Goal: Task Accomplishment & Management: Manage account settings

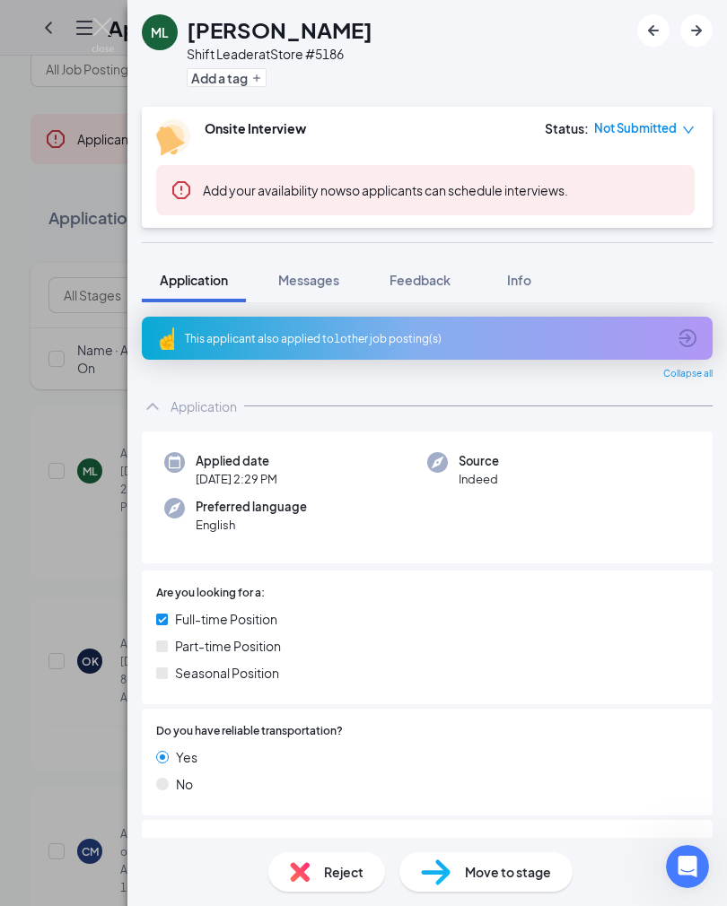
scroll to position [759, 0]
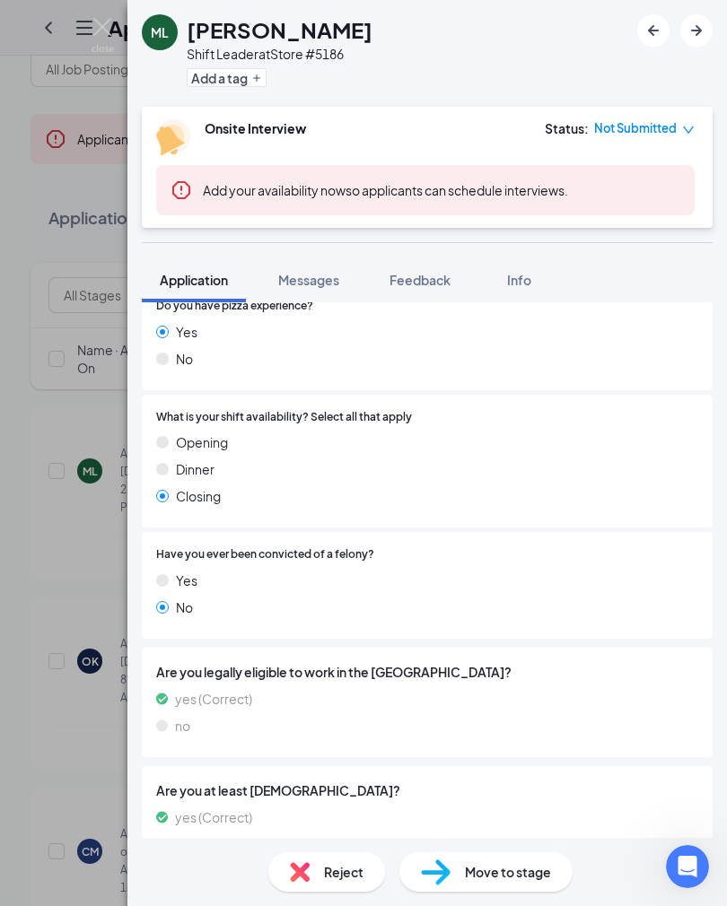
click at [117, 23] on div "ML Mark Lindolph Shift Leader at Store #5186 Add a tag Onsite Interview Status …" at bounding box center [363, 453] width 727 height 906
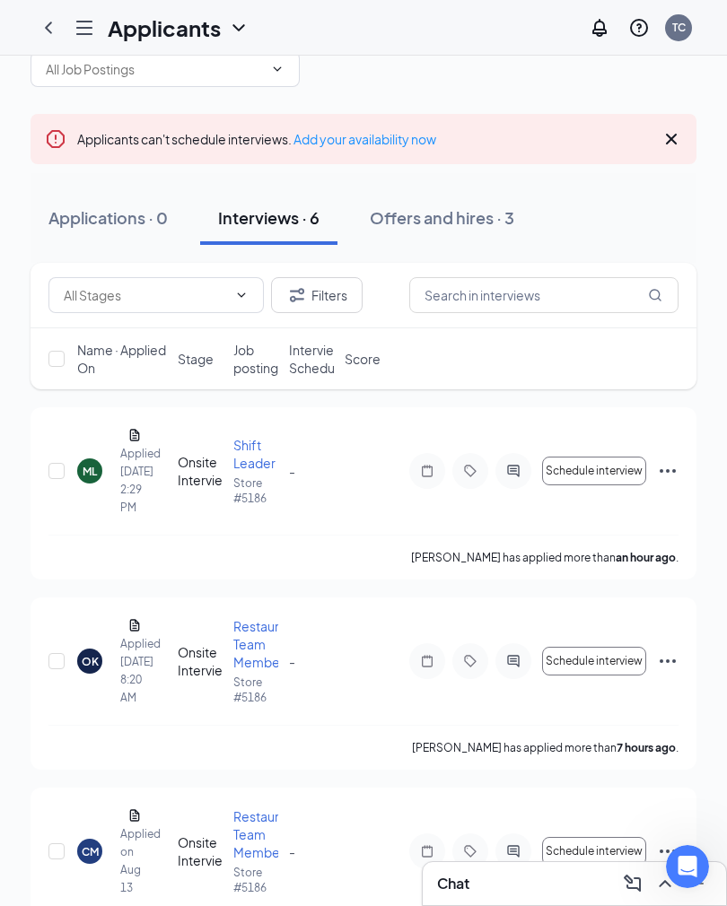
click at [671, 473] on icon "Ellipses" at bounding box center [668, 471] width 22 height 22
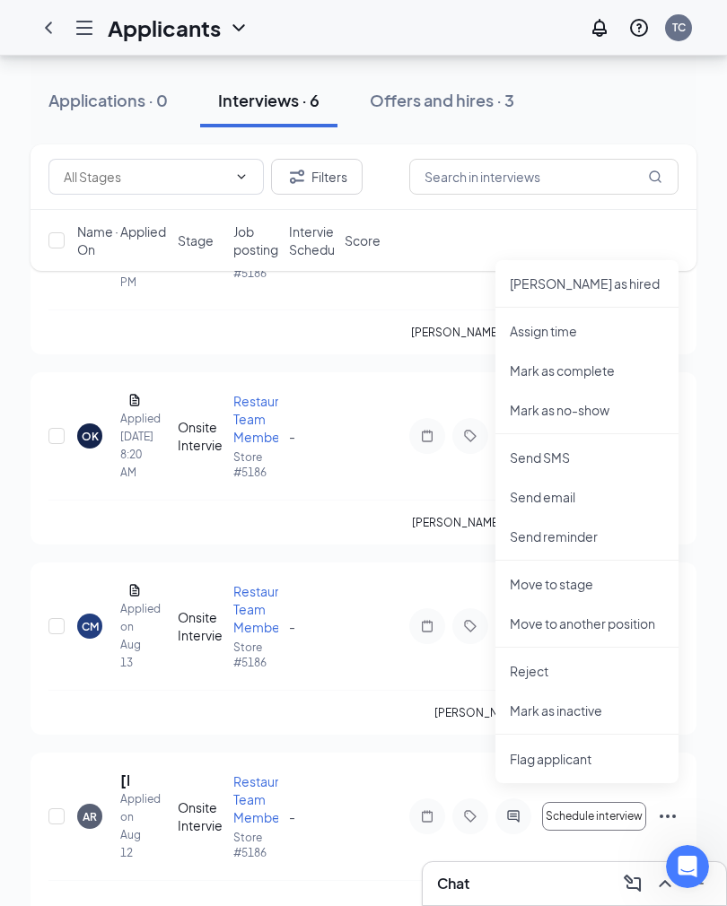
scroll to position [268, 0]
click at [587, 586] on p "Move to stage" at bounding box center [586, 585] width 154 height 18
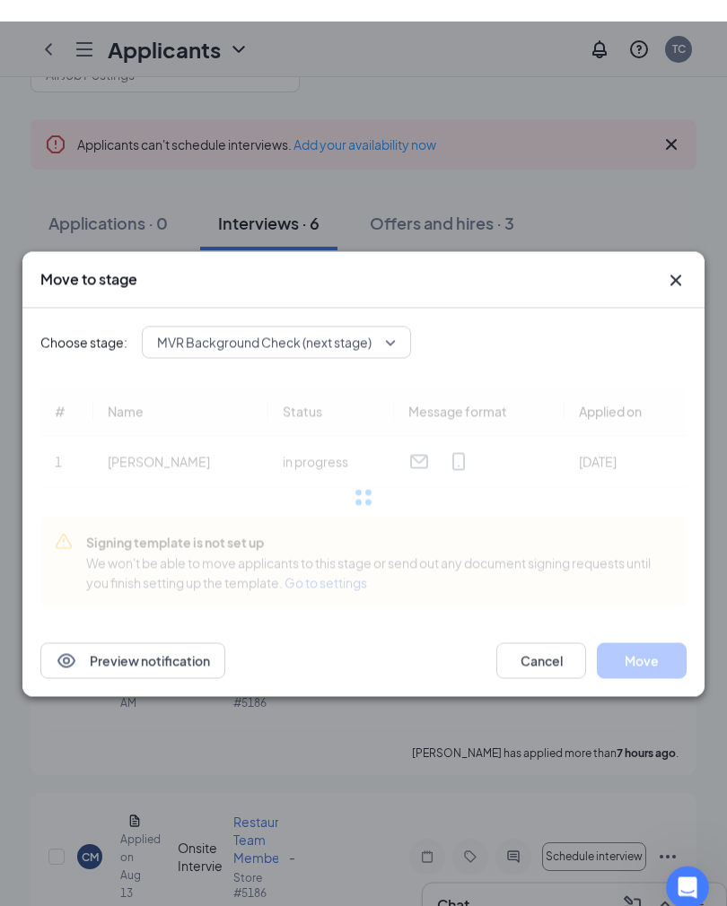
scroll to position [0, 0]
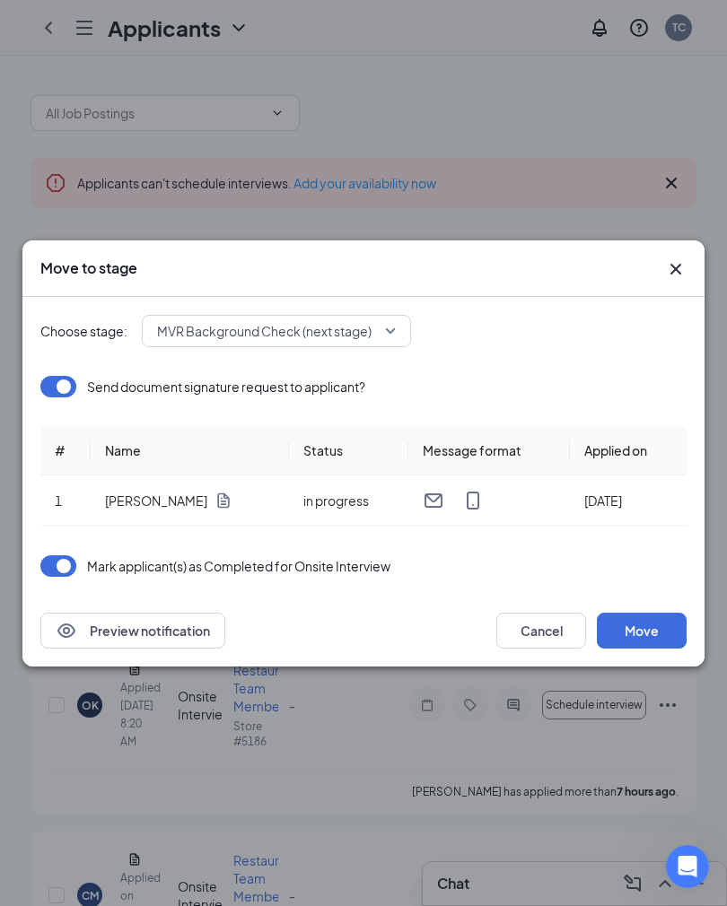
click at [356, 330] on span "MVR Background Check (next stage)" at bounding box center [264, 331] width 214 height 27
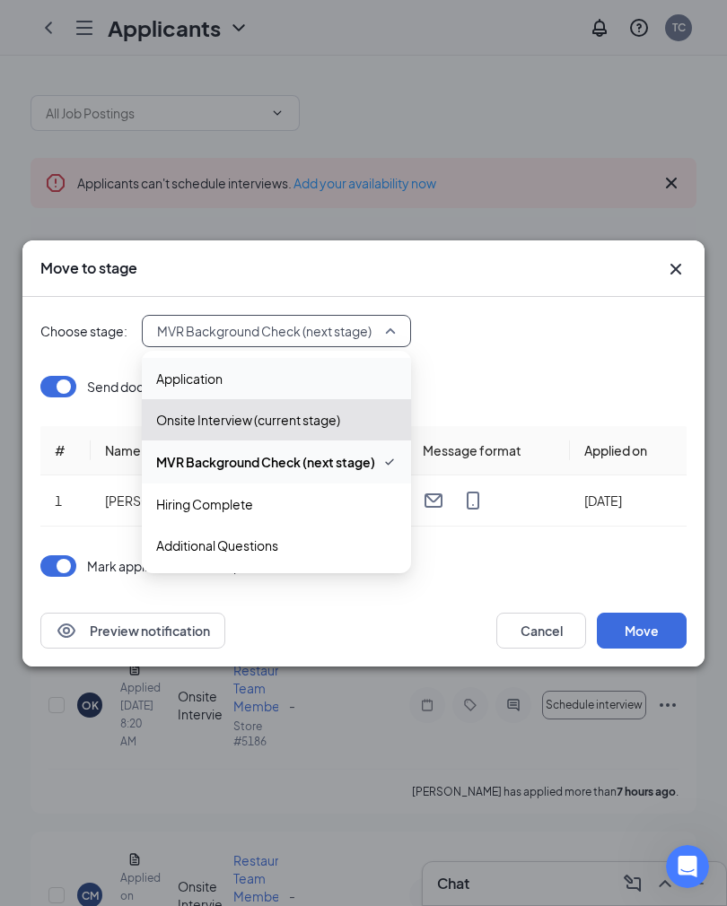
click at [258, 385] on span "Application" at bounding box center [276, 379] width 240 height 20
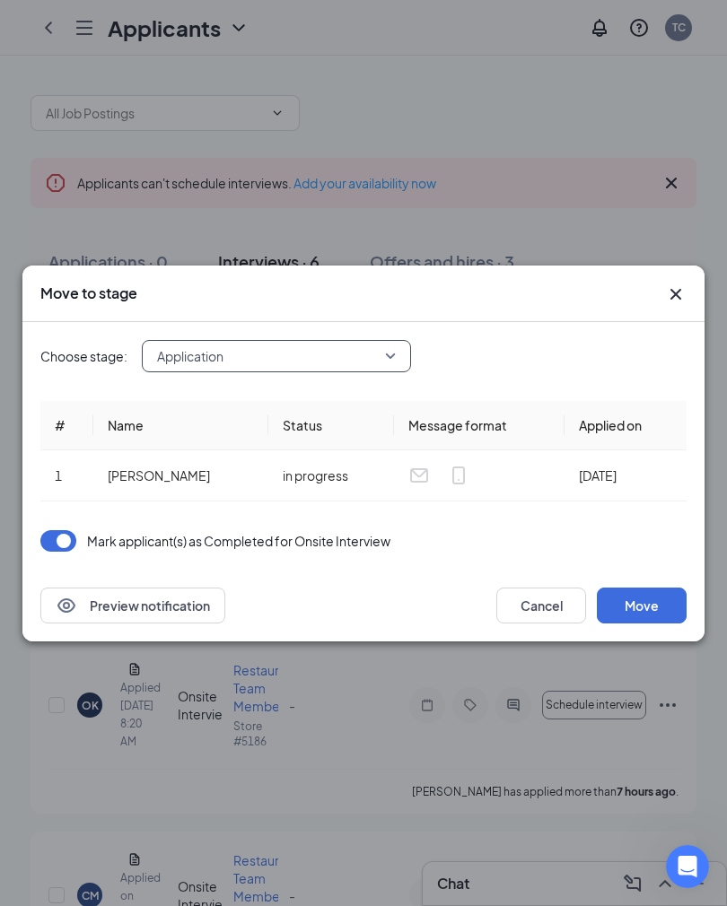
click at [381, 361] on span "Application" at bounding box center [276, 356] width 239 height 27
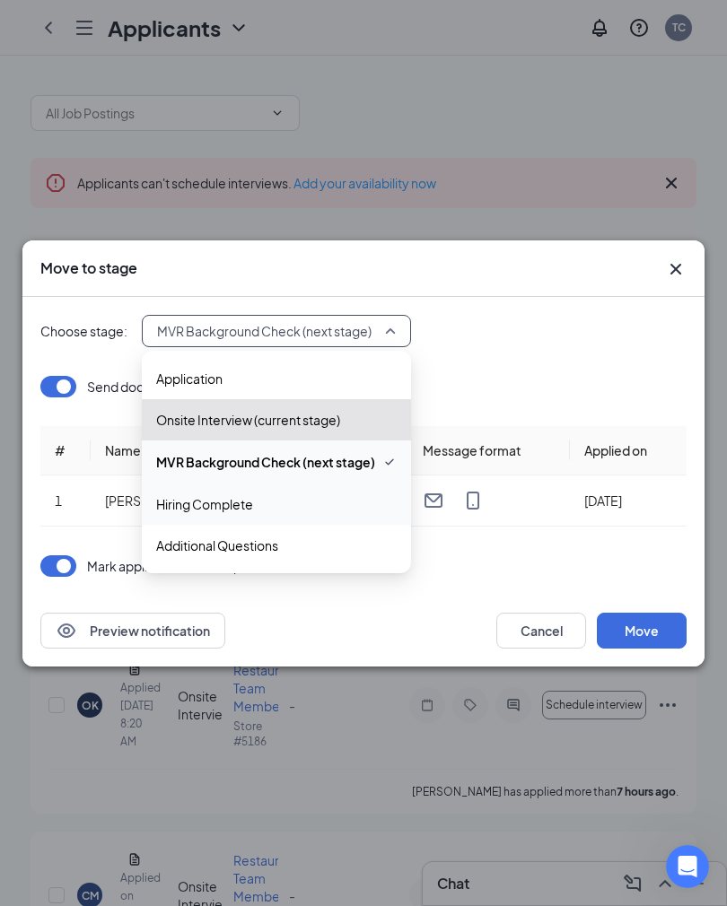
click at [575, 559] on div "Mark applicant(s) as Completed for Onsite Interview" at bounding box center [363, 566] width 646 height 22
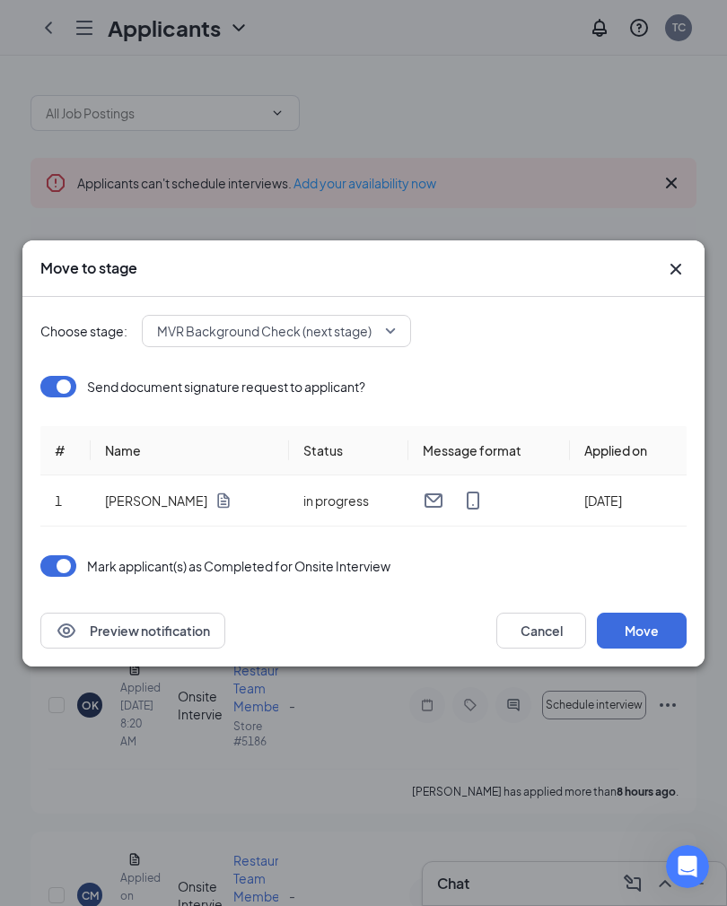
click at [654, 634] on button "Move" at bounding box center [641, 631] width 90 height 36
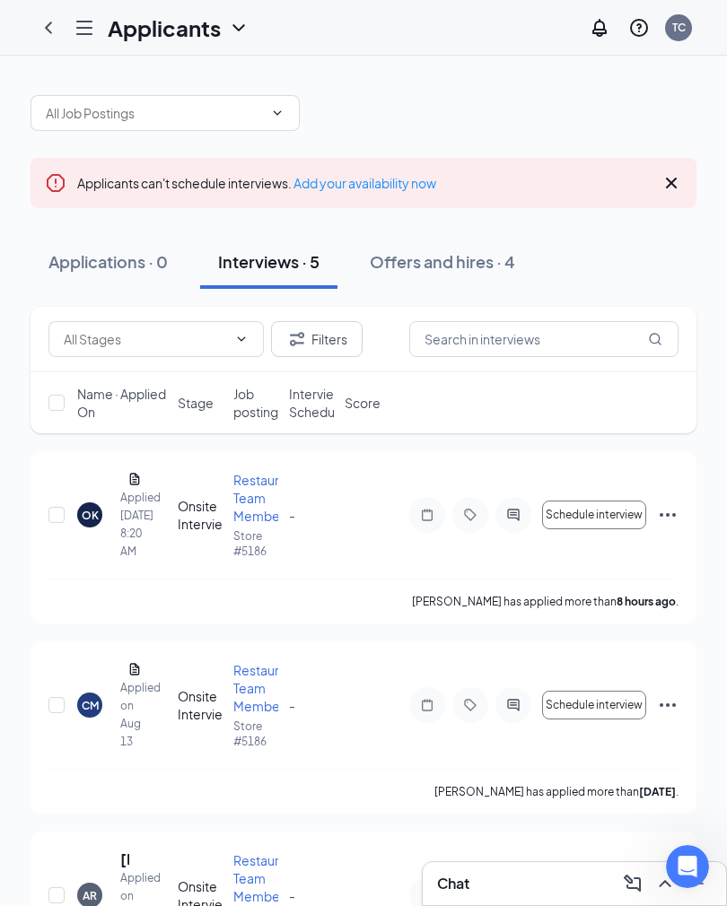
click at [86, 35] on icon "Hamburger" at bounding box center [85, 28] width 22 height 22
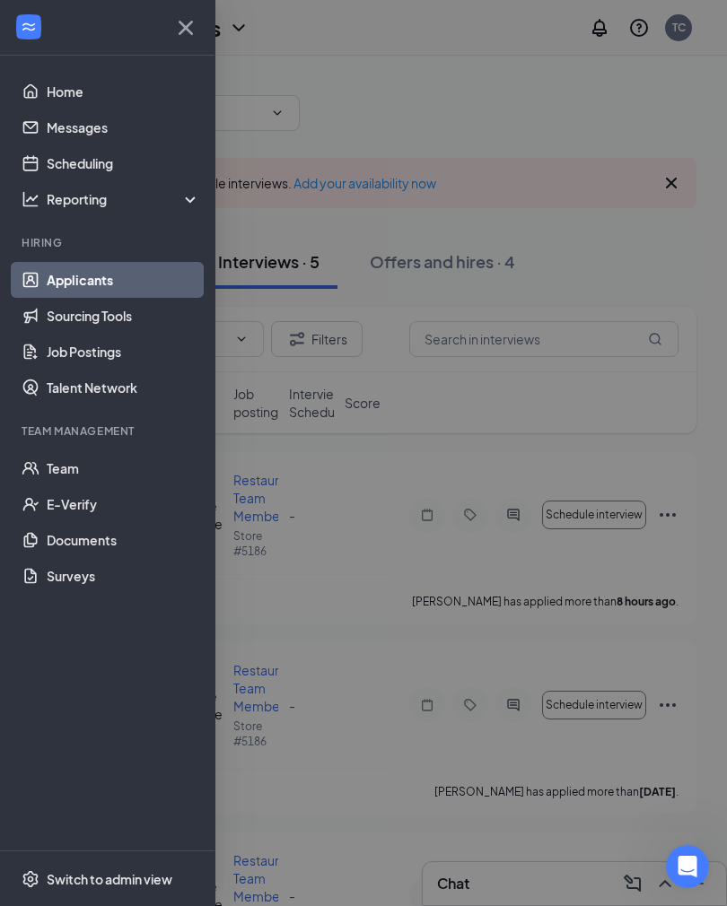
click at [72, 473] on link "Team" at bounding box center [123, 468] width 153 height 36
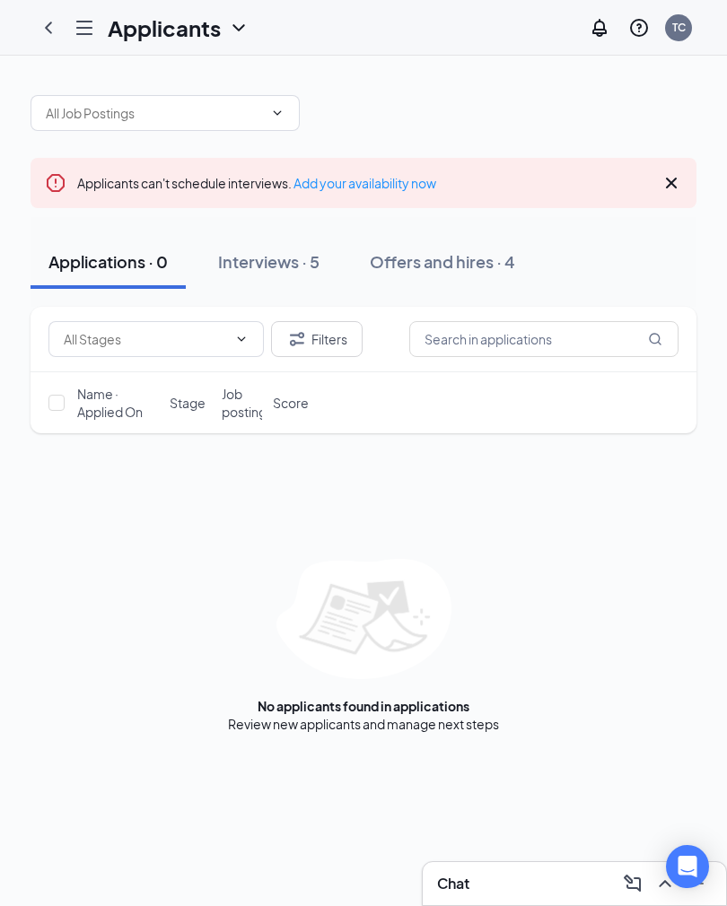
click at [309, 273] on button "Interviews · 5" at bounding box center [268, 262] width 137 height 54
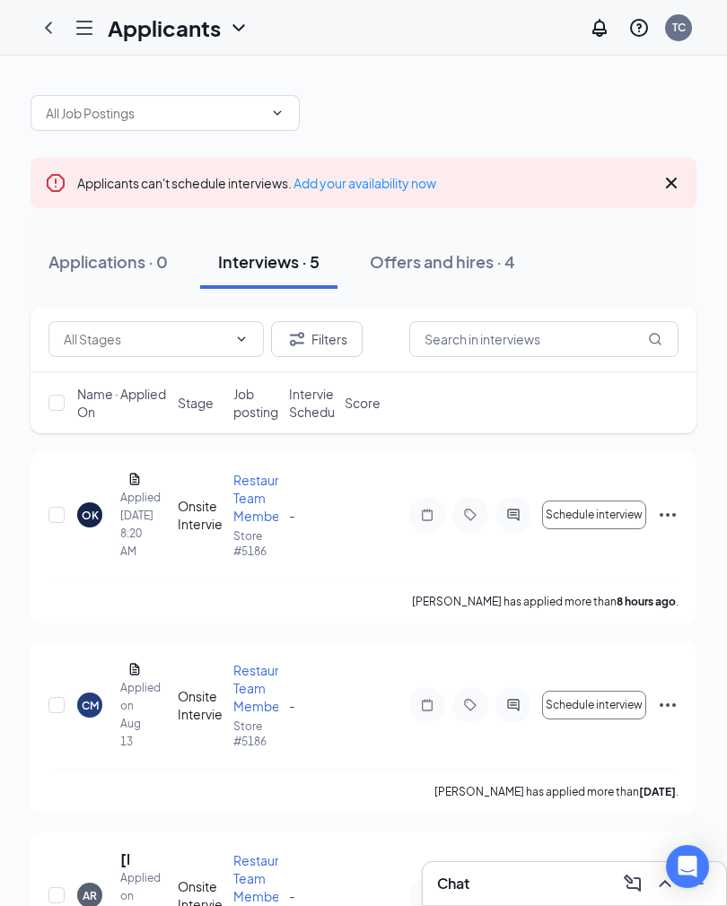
click at [482, 270] on div "Offers and hires · 4" at bounding box center [442, 261] width 145 height 22
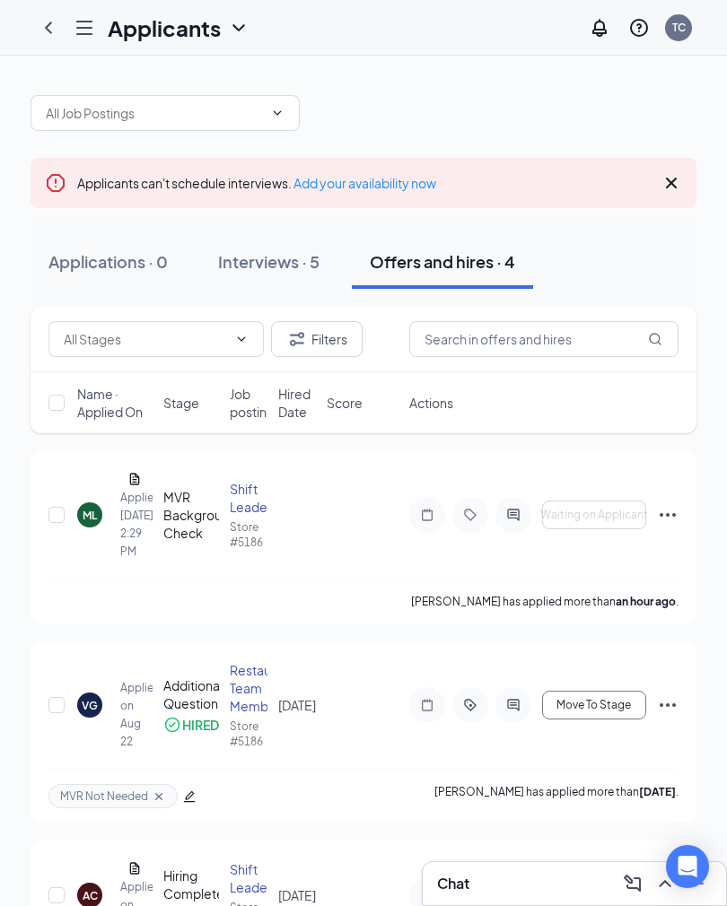
click at [666, 521] on icon "Ellipses" at bounding box center [668, 515] width 22 height 22
click at [187, 533] on div "MVR Background Check" at bounding box center [191, 515] width 57 height 54
click at [659, 519] on icon "Ellipses" at bounding box center [668, 515] width 22 height 22
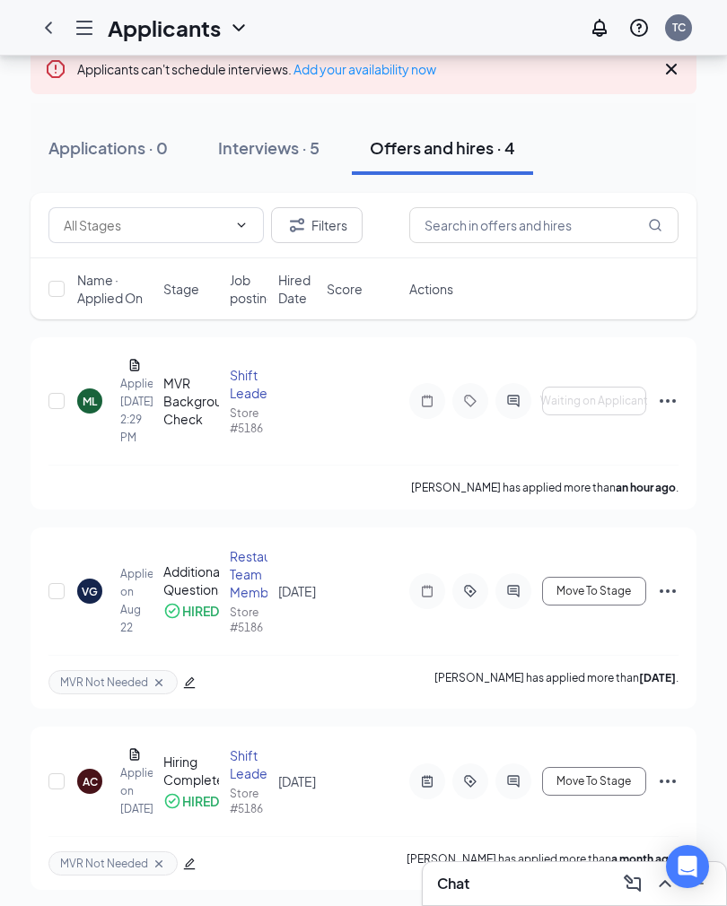
scroll to position [119, 0]
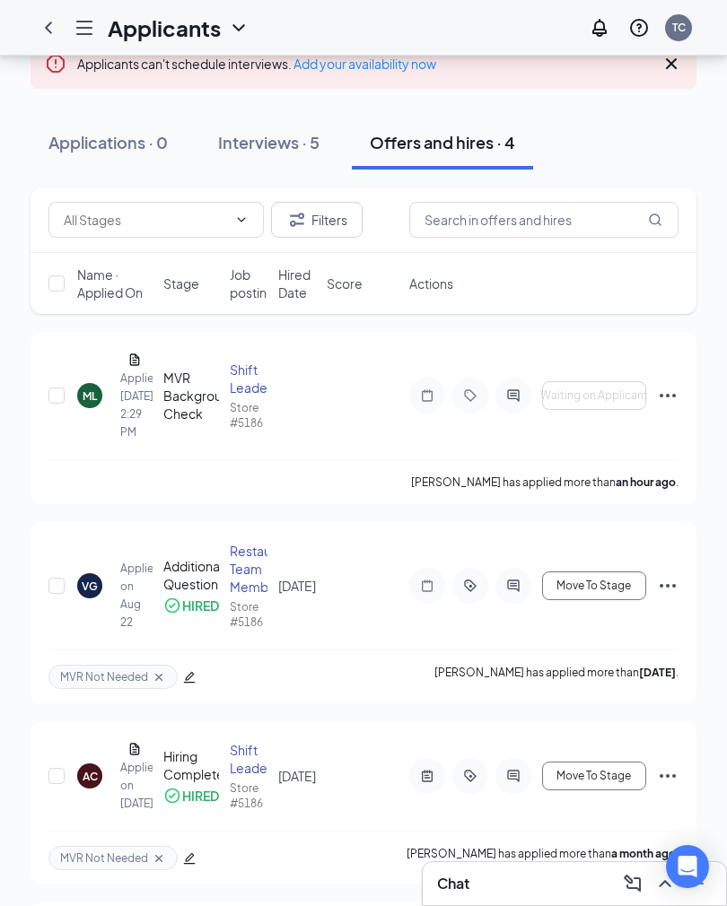
click at [675, 395] on icon "Ellipses" at bounding box center [668, 396] width 22 height 22
click at [87, 399] on div "ML" at bounding box center [90, 395] width 14 height 15
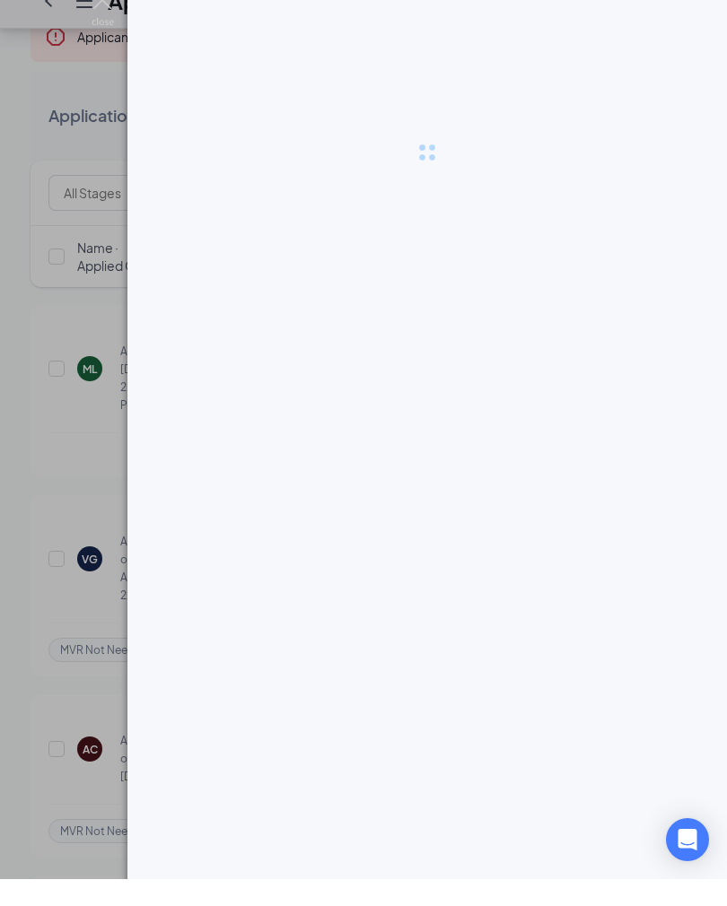
scroll to position [147, 0]
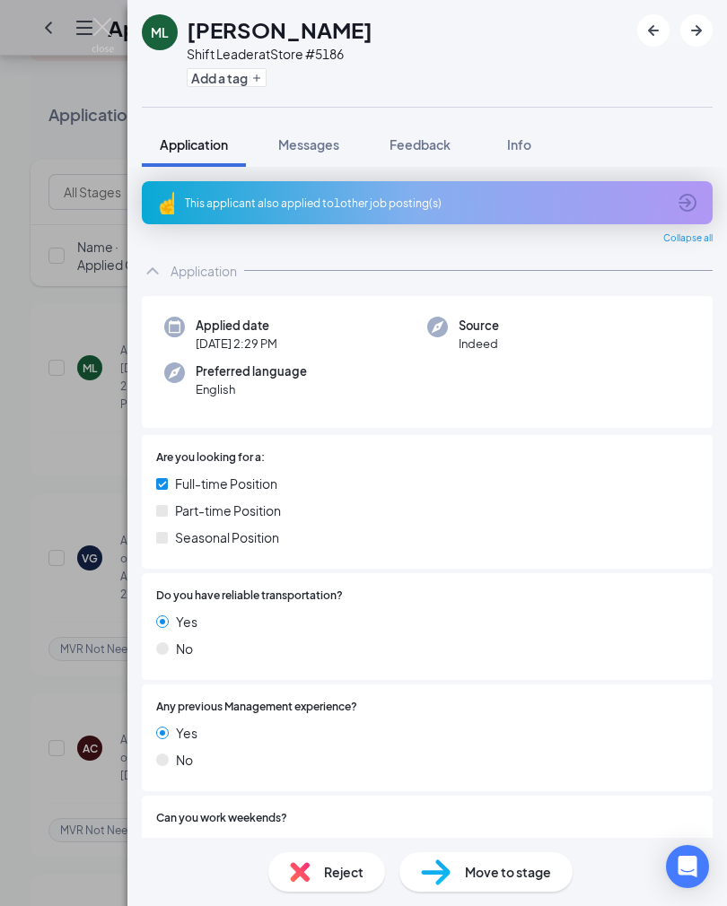
click at [91, 500] on div "ML [PERSON_NAME] Shift Leader at Store #5186 Add a tag Application Messages Fee…" at bounding box center [363, 453] width 727 height 906
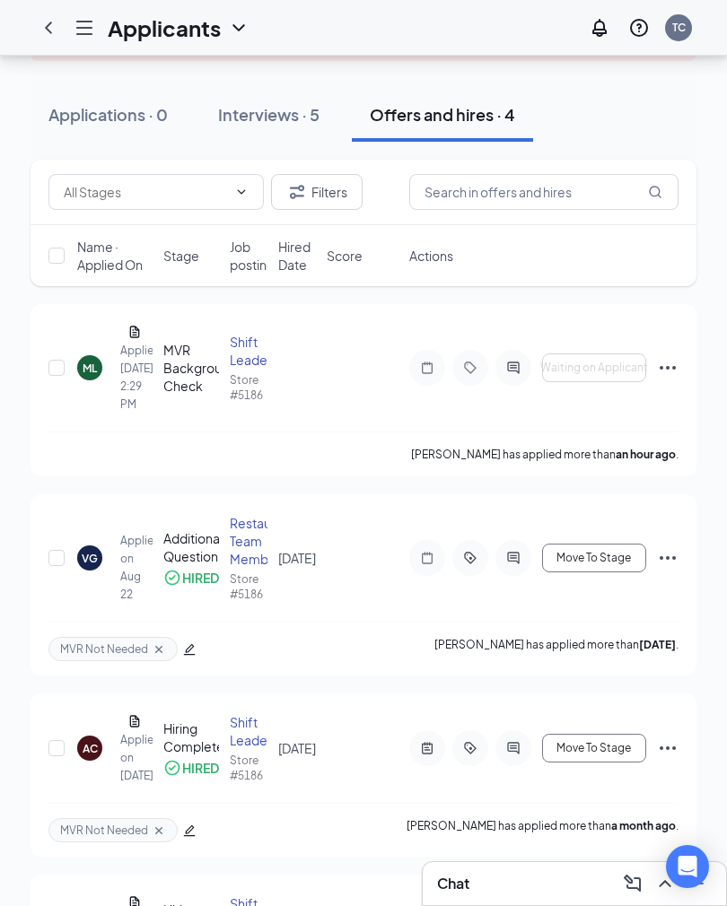
click at [82, 29] on icon "Hamburger" at bounding box center [85, 28] width 22 height 22
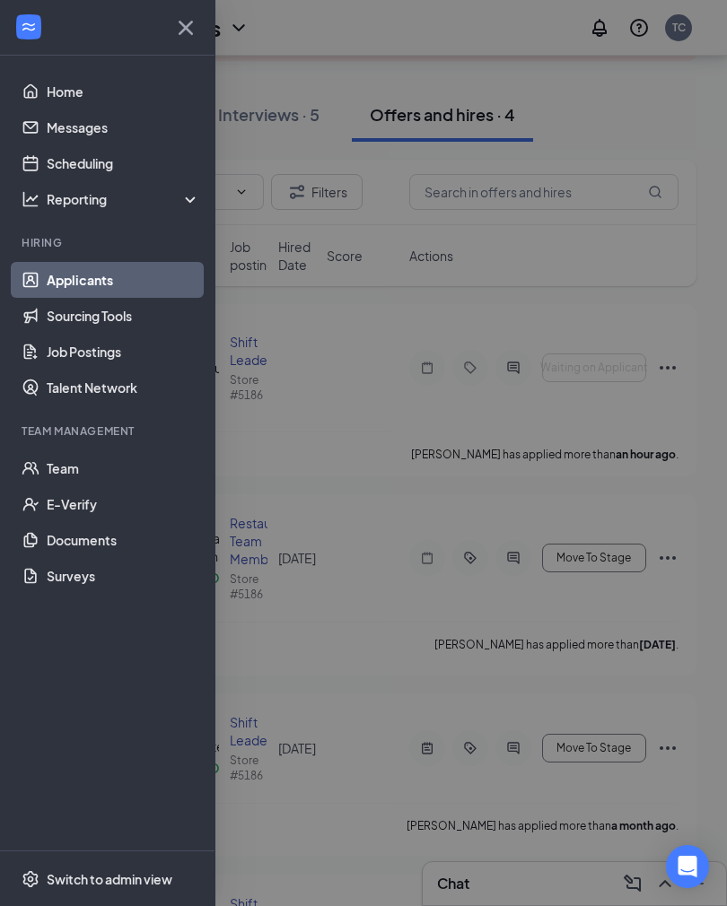
click at [91, 474] on link "Team" at bounding box center [123, 468] width 153 height 36
